Goal: Task Accomplishment & Management: Manage account settings

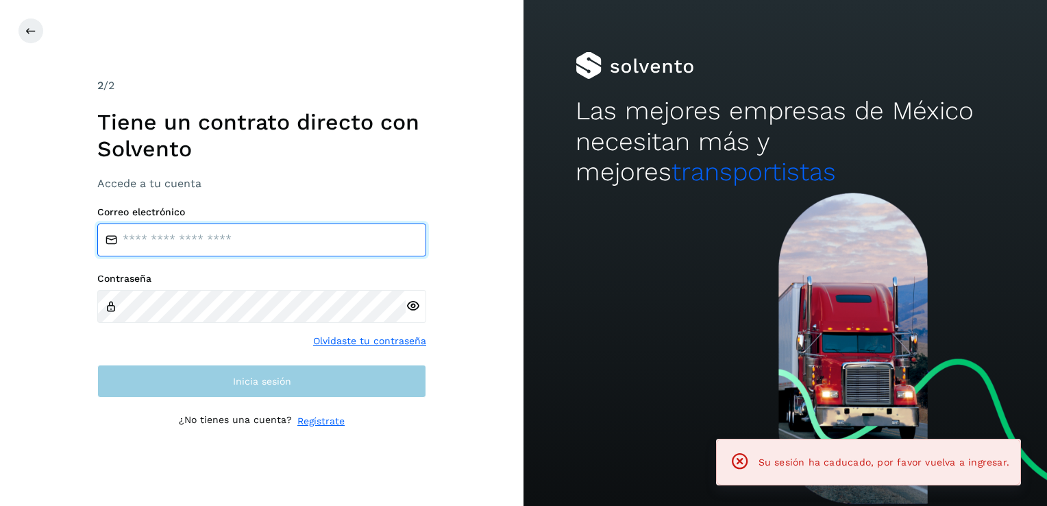
type input "**********"
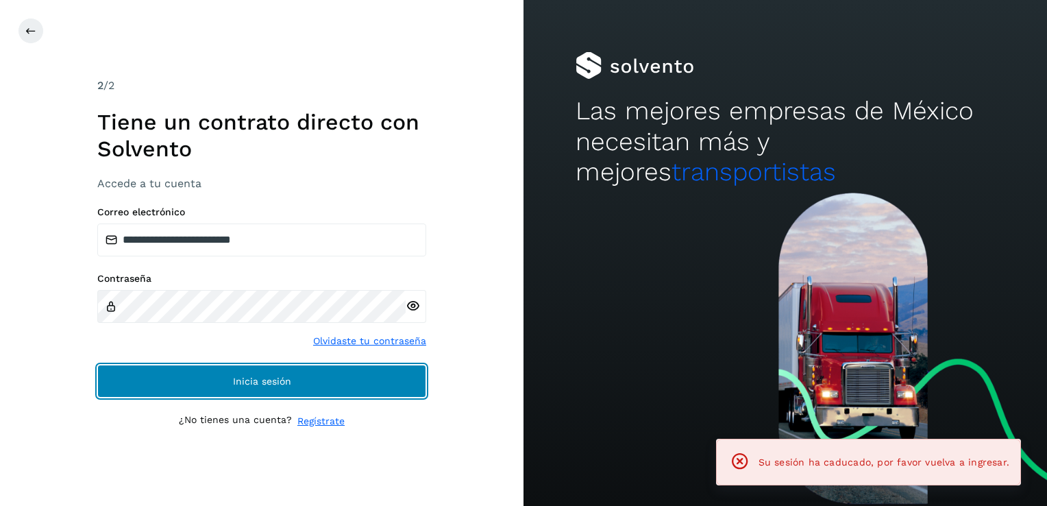
click at [242, 382] on span "Inicia sesión" at bounding box center [262, 381] width 58 height 10
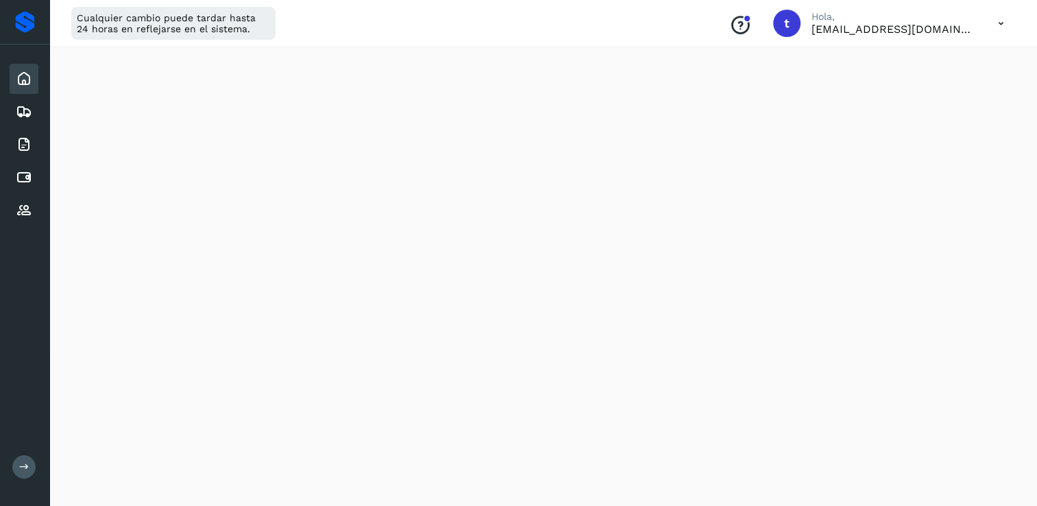
scroll to position [684, 0]
